Goal: Task Accomplishment & Management: Manage account settings

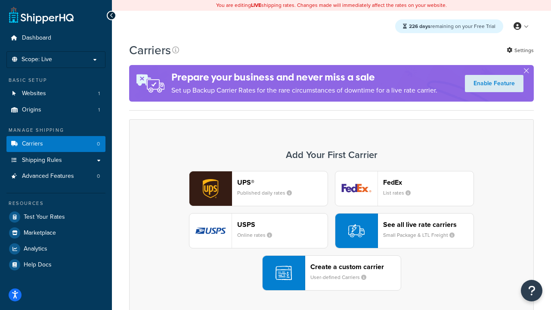
click at [332, 231] on div "UPS® Published daily rates FedEx List rates USPS Online rates See all live rate…" at bounding box center [331, 231] width 387 height 120
click at [429, 182] on header "FedEx" at bounding box center [428, 182] width 90 height 8
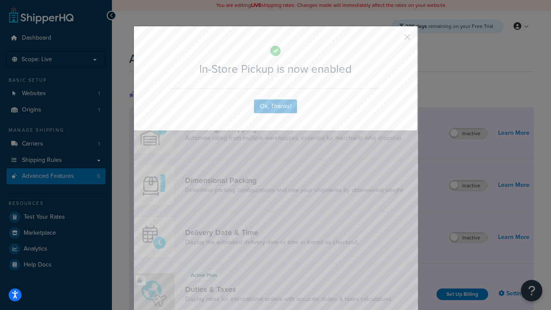
scroll to position [279, 0]
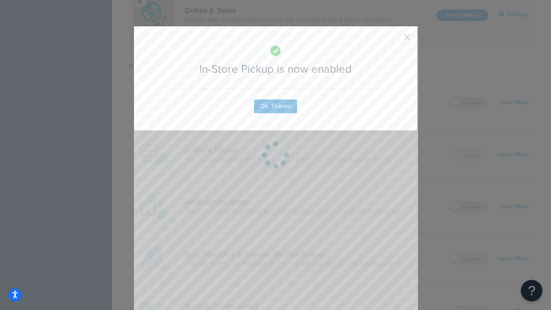
click at [394, 40] on button "button" at bounding box center [395, 40] width 2 height 2
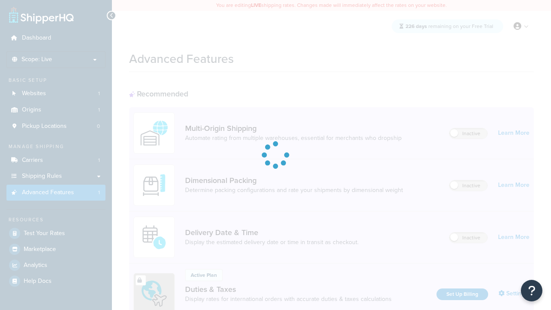
scroll to position [279, 0]
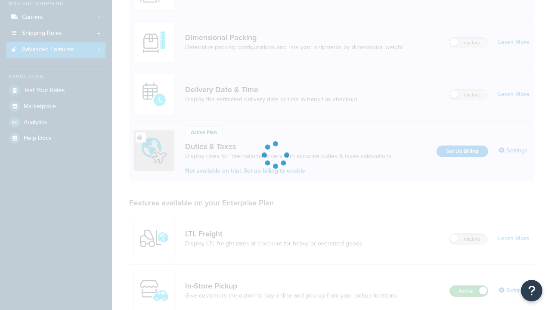
click at [469, 286] on label "Active" at bounding box center [469, 291] width 38 height 10
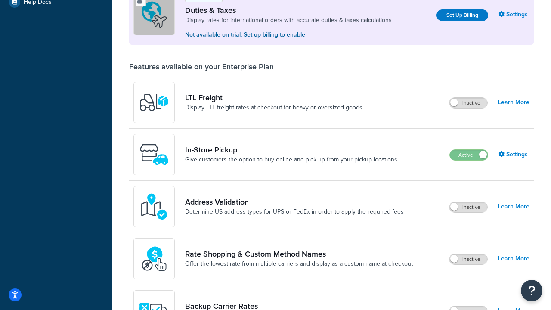
scroll to position [263, 0]
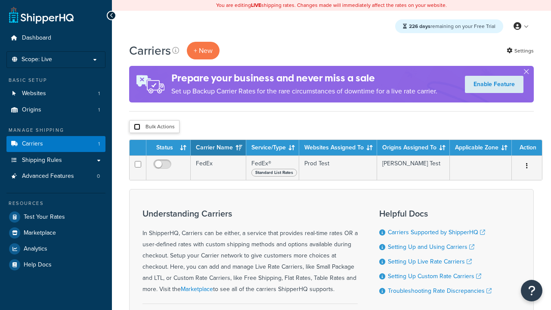
click at [137, 127] on input "checkbox" at bounding box center [137, 127] width 6 height 6
checkbox input "true"
click at [0, 0] on button "Delete" at bounding box center [0, 0] width 0 height 0
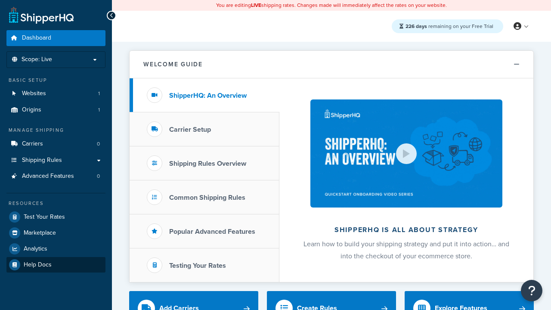
click at [56, 264] on link "Help Docs" at bounding box center [55, 265] width 99 height 16
